Goal: Task Accomplishment & Management: Use online tool/utility

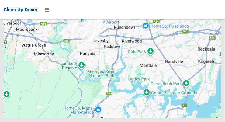
scroll to position [3764, 0]
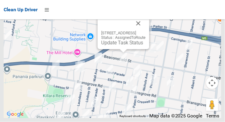
click at [146, 31] on button "Close" at bounding box center [138, 23] width 15 height 15
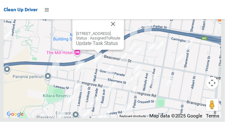
click at [120, 31] on button "Close" at bounding box center [113, 24] width 15 height 15
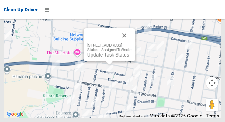
click at [132, 43] on button "Close" at bounding box center [124, 35] width 15 height 15
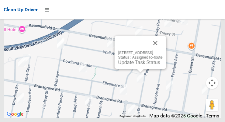
click at [163, 50] on button "Close" at bounding box center [155, 43] width 15 height 15
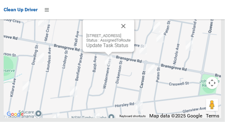
click at [131, 33] on button "Close" at bounding box center [123, 26] width 15 height 15
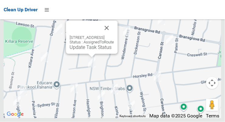
click at [114, 35] on button "Close" at bounding box center [106, 28] width 15 height 15
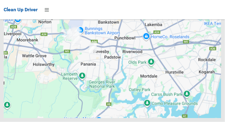
scroll to position [3764, 0]
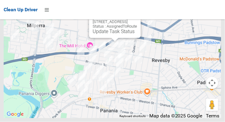
click at [117, 34] on link "Update Task Status" at bounding box center [114, 32] width 42 height 6
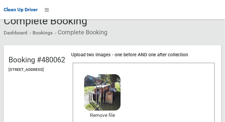
scroll to position [75, 0]
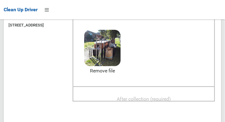
click at [159, 96] on span "After collection (required)" at bounding box center [144, 99] width 54 height 6
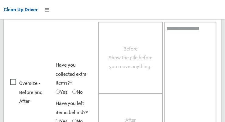
scroll to position [549, 0]
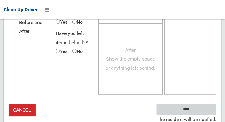
click at [201, 105] on input "****" at bounding box center [186, 109] width 60 height 11
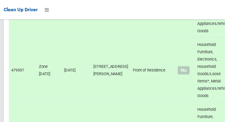
scroll to position [1411, 0]
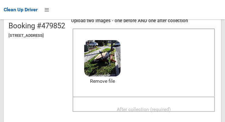
scroll to position [65, 0]
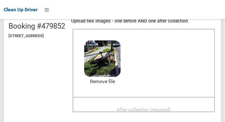
click at [165, 111] on span "After collection (required)" at bounding box center [144, 110] width 54 height 6
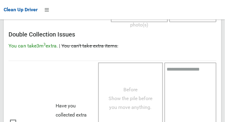
scroll to position [549, 0]
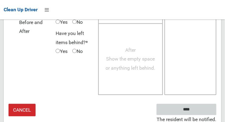
click at [206, 109] on input "****" at bounding box center [186, 109] width 60 height 11
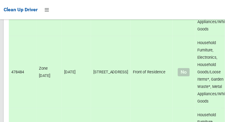
scroll to position [1478, 0]
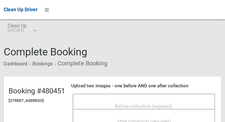
click at [155, 103] on span "Before collection (required)" at bounding box center [144, 106] width 58 height 6
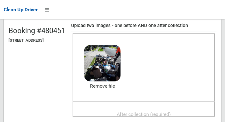
scroll to position [60, 0]
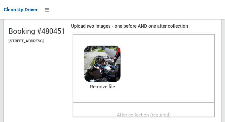
click at [157, 114] on span "After collection (required)" at bounding box center [144, 115] width 54 height 6
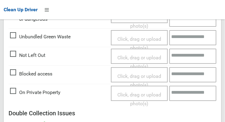
scroll to position [549, 0]
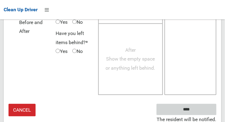
click at [203, 108] on input "****" at bounding box center [186, 109] width 60 height 11
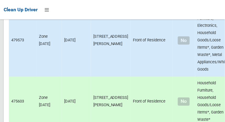
scroll to position [3764, 0]
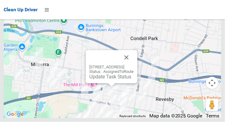
click at [111, 80] on link "Update Task Status" at bounding box center [110, 77] width 42 height 6
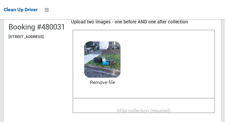
scroll to position [82, 0]
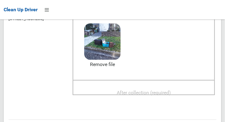
click at [163, 92] on span "After collection (required)" at bounding box center [144, 93] width 54 height 6
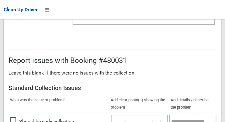
scroll to position [549, 0]
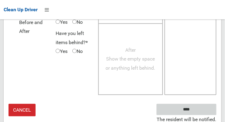
click at [200, 105] on input "****" at bounding box center [186, 109] width 60 height 11
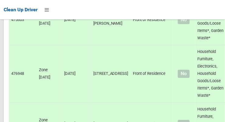
scroll to position [2382, 0]
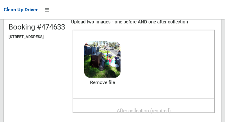
scroll to position [58, 0]
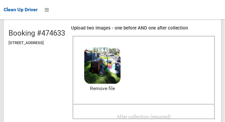
click at [160, 114] on span "After collection (required)" at bounding box center [144, 117] width 54 height 6
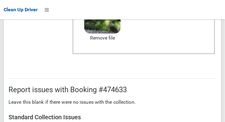
scroll to position [549, 0]
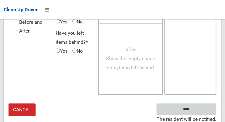
click at [203, 108] on input "****" at bounding box center [186, 109] width 60 height 11
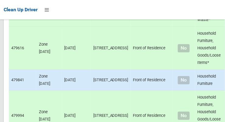
scroll to position [2448, 0]
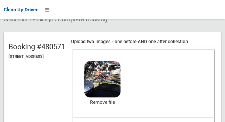
scroll to position [65, 0]
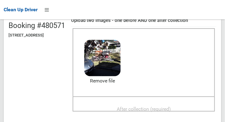
click at [160, 106] on span "After collection (required)" at bounding box center [144, 109] width 54 height 6
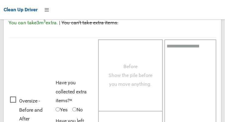
scroll to position [549, 0]
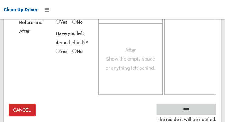
click at [203, 109] on input "****" at bounding box center [186, 109] width 60 height 11
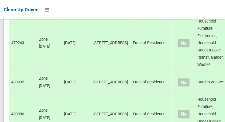
scroll to position [2652, 0]
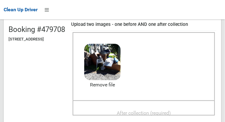
scroll to position [68, 0]
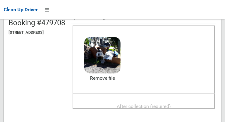
click at [158, 106] on span "After collection (required)" at bounding box center [144, 106] width 54 height 6
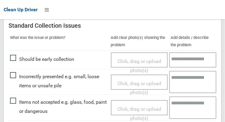
scroll to position [549, 0]
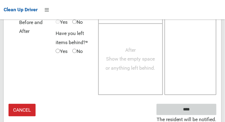
click at [206, 110] on input "****" at bounding box center [186, 109] width 60 height 11
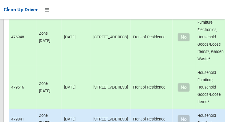
scroll to position [2755, 0]
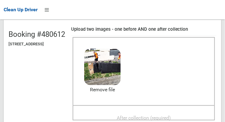
scroll to position [66, 0]
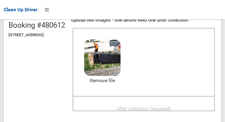
click at [161, 106] on span "After collection (required)" at bounding box center [144, 109] width 54 height 6
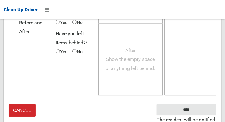
scroll to position [549, 0]
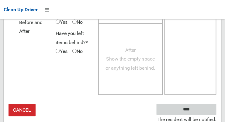
click at [204, 112] on input "****" at bounding box center [186, 109] width 60 height 11
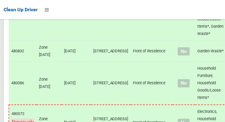
scroll to position [2673, 0]
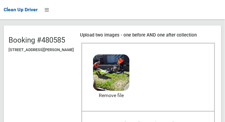
scroll to position [61, 0]
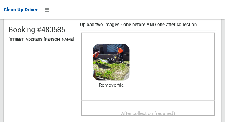
click at [162, 110] on span "After collection (required)" at bounding box center [148, 113] width 54 height 6
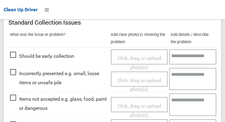
scroll to position [272, 0]
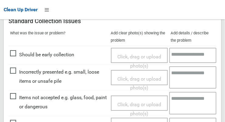
click at [144, 104] on span "Click, drag or upload photo(s)" at bounding box center [139, 108] width 44 height 15
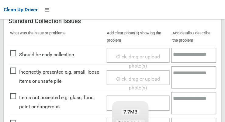
click at [187, 101] on textarea at bounding box center [194, 103] width 46 height 22
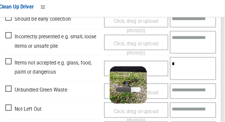
scroll to position [320, 0]
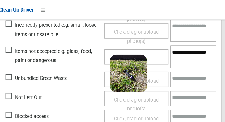
click at [192, 53] on textarea "**********" at bounding box center [194, 55] width 46 height 22
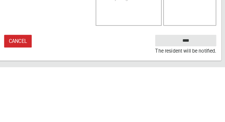
type textarea "**********"
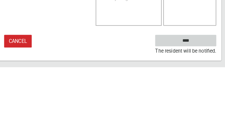
click at [203, 94] on input "****" at bounding box center [186, 95] width 60 height 11
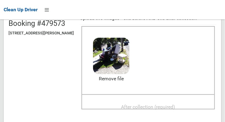
scroll to position [80, 0]
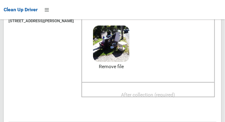
click at [160, 93] on span "After collection (required)" at bounding box center [148, 95] width 54 height 6
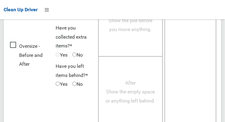
scroll to position [549, 0]
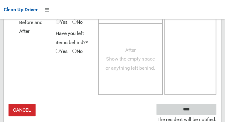
click at [198, 105] on input "****" at bounding box center [186, 109] width 60 height 11
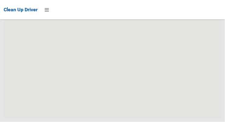
scroll to position [3764, 0]
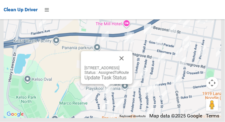
click at [108, 81] on link "Update Task Status" at bounding box center [105, 78] width 42 height 6
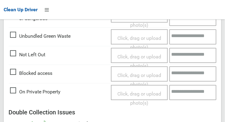
scroll to position [254, 0]
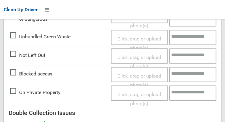
click at [149, 54] on span "Click, drag or upload photo(s)" at bounding box center [139, 61] width 44 height 15
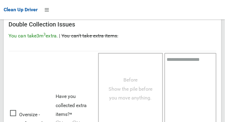
scroll to position [444, 0]
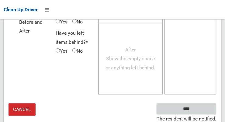
click at [200, 103] on input "****" at bounding box center [186, 108] width 60 height 11
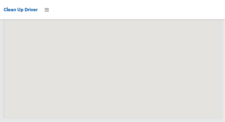
scroll to position [3764, 0]
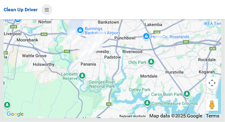
click at [49, 7] on icon at bounding box center [47, 10] width 4 height 10
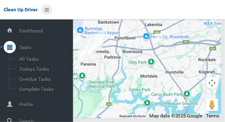
scroll to position [33, 0]
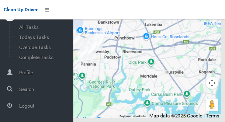
click at [42, 104] on span "Logout" at bounding box center [45, 106] width 56 height 6
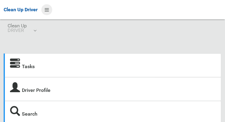
click at [46, 11] on icon at bounding box center [47, 10] width 4 height 10
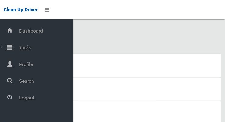
click at [32, 45] on span "Tasks" at bounding box center [45, 48] width 56 height 6
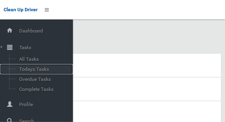
click at [45, 70] on span "Todays Tasks" at bounding box center [42, 69] width 50 height 6
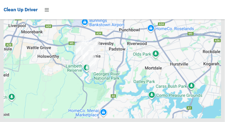
scroll to position [4041, 0]
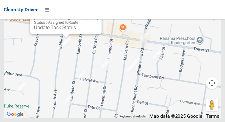
click at [97, 15] on button "Close" at bounding box center [91, 8] width 15 height 15
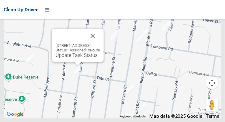
click at [100, 43] on button "Close" at bounding box center [92, 36] width 15 height 15
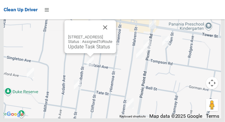
click at [112, 35] on button "Close" at bounding box center [105, 27] width 15 height 15
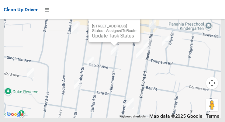
click at [136, 24] on button "Close" at bounding box center [129, 16] width 15 height 15
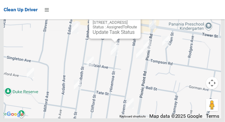
click at [137, 20] on button "Close" at bounding box center [129, 12] width 15 height 15
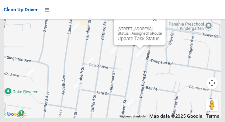
click at [162, 26] on button "Close" at bounding box center [154, 19] width 15 height 15
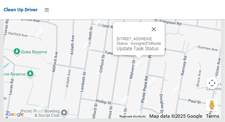
click at [161, 35] on button "Close" at bounding box center [153, 29] width 15 height 15
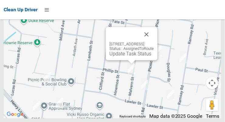
click at [154, 42] on button "Close" at bounding box center [146, 34] width 15 height 15
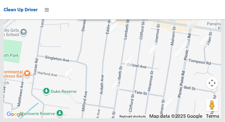
click at [113, 16] on link "Update Task Status" at bounding box center [102, 13] width 42 height 6
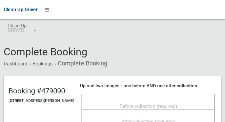
click at [155, 103] on span "Before collection (required)" at bounding box center [148, 106] width 58 height 6
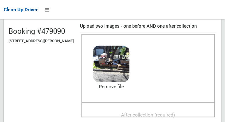
scroll to position [59, 0]
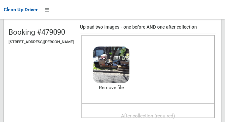
click at [172, 114] on span "After collection (required)" at bounding box center [148, 116] width 54 height 6
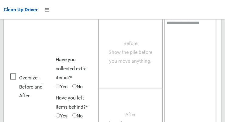
scroll to position [549, 0]
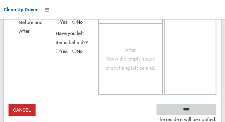
click at [208, 110] on input "****" at bounding box center [186, 109] width 60 height 11
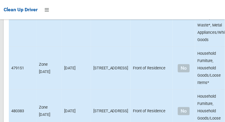
scroll to position [4041, 0]
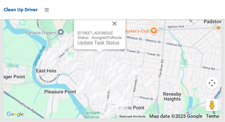
click at [122, 31] on button "Close" at bounding box center [114, 23] width 15 height 15
click at [101, 46] on link "Update Task Status" at bounding box center [98, 43] width 42 height 6
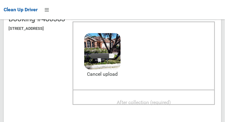
scroll to position [72, 0]
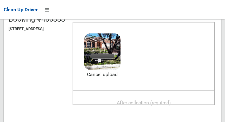
click at [163, 101] on span "After collection (required)" at bounding box center [144, 103] width 54 height 6
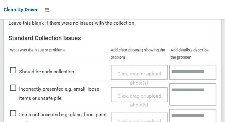
scroll to position [549, 0]
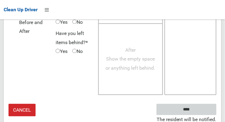
click at [205, 109] on input "****" at bounding box center [186, 109] width 60 height 11
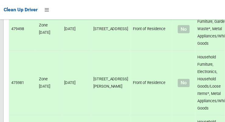
scroll to position [4041, 0]
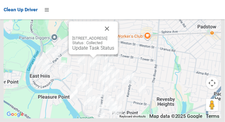
click at [114, 36] on button "Close" at bounding box center [107, 28] width 15 height 15
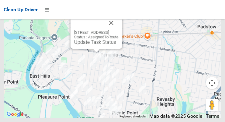
click at [95, 45] on link "Update Task Status" at bounding box center [95, 42] width 42 height 6
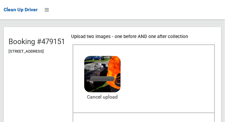
scroll to position [49, 0]
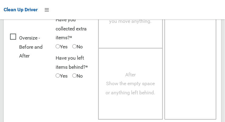
scroll to position [549, 0]
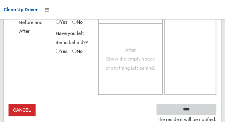
click at [200, 105] on input "****" at bounding box center [186, 109] width 60 height 11
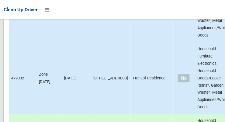
scroll to position [4041, 0]
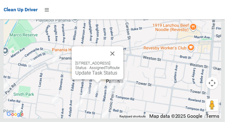
click at [98, 76] on link "Update Task Status" at bounding box center [96, 73] width 42 height 6
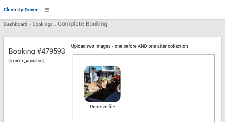
scroll to position [71, 0]
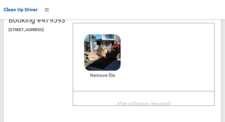
click at [160, 102] on span "After collection (required)" at bounding box center [144, 104] width 54 height 6
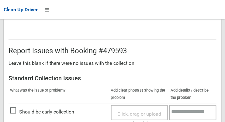
scroll to position [549, 0]
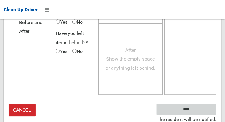
click at [205, 110] on input "****" at bounding box center [186, 109] width 60 height 11
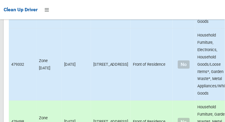
scroll to position [4041, 0]
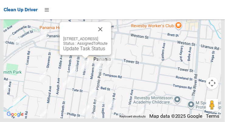
click at [85, 51] on link "Update Task Status" at bounding box center [84, 49] width 42 height 6
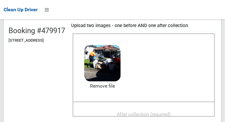
scroll to position [72, 0]
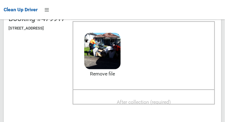
click at [163, 101] on span "After collection (required)" at bounding box center [144, 102] width 54 height 6
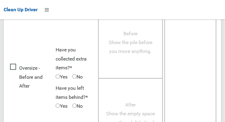
scroll to position [549, 0]
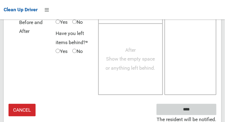
click at [200, 105] on input "****" at bounding box center [186, 109] width 60 height 11
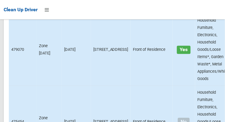
scroll to position [4041, 0]
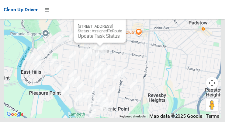
click at [97, 39] on link "Update Task Status" at bounding box center [99, 36] width 42 height 6
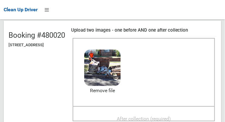
scroll to position [61, 0]
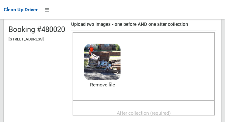
click at [157, 110] on span "After collection (required)" at bounding box center [144, 113] width 54 height 6
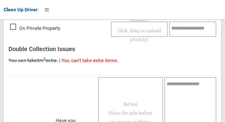
scroll to position [549, 0]
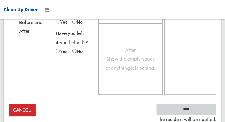
click at [203, 109] on input "****" at bounding box center [186, 109] width 60 height 11
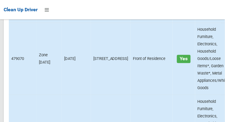
scroll to position [4041, 0]
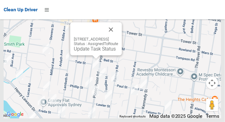
click at [95, 52] on link "Update Task Status" at bounding box center [95, 49] width 42 height 6
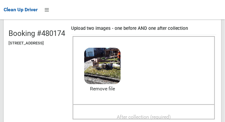
scroll to position [57, 0]
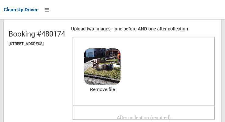
click at [162, 116] on span "After collection (required)" at bounding box center [144, 118] width 54 height 6
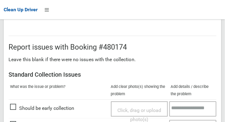
scroll to position [549, 0]
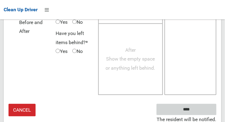
click at [200, 107] on input "****" at bounding box center [186, 109] width 60 height 11
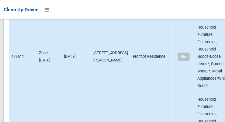
scroll to position [4041, 0]
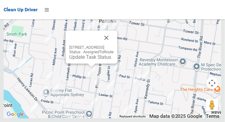
click at [91, 60] on link "Update Task Status" at bounding box center [90, 57] width 42 height 6
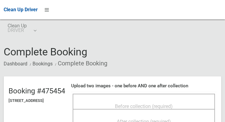
click at [139, 106] on span "Before collection (required)" at bounding box center [144, 106] width 58 height 6
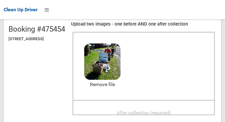
scroll to position [62, 0]
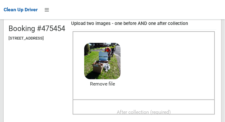
click at [162, 111] on span "After collection (required)" at bounding box center [144, 112] width 54 height 6
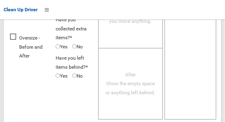
scroll to position [549, 0]
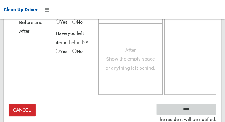
click at [202, 107] on input "****" at bounding box center [186, 109] width 60 height 11
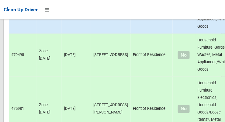
scroll to position [4041, 0]
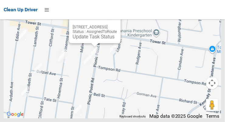
click at [117, 25] on button "Close" at bounding box center [109, 17] width 15 height 15
